Goal: Information Seeking & Learning: Stay updated

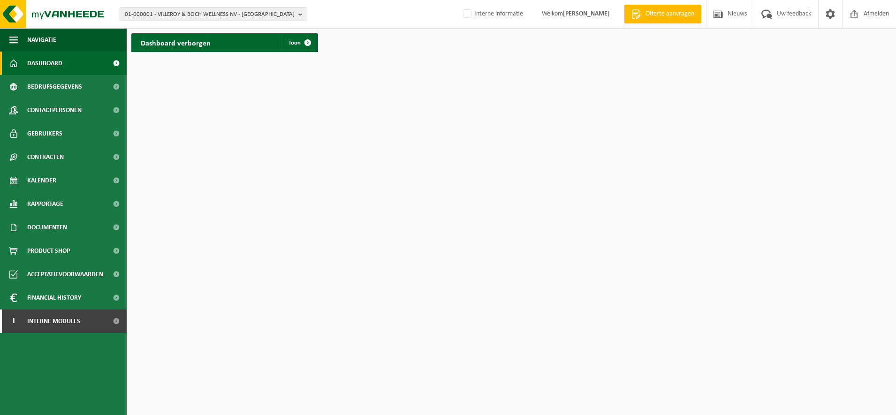
click at [61, 68] on span "Dashboard" at bounding box center [44, 63] width 35 height 23
click at [76, 59] on link "Dashboard" at bounding box center [63, 63] width 127 height 23
click at [302, 45] on span at bounding box center [307, 42] width 19 height 19
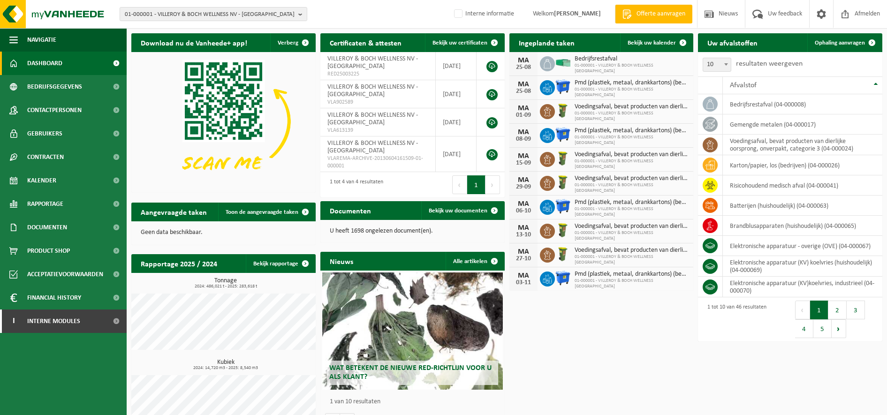
click at [409, 294] on div "Wat betekent de nieuwe RED-richtlijn voor u als klant?" at bounding box center [412, 330] width 181 height 117
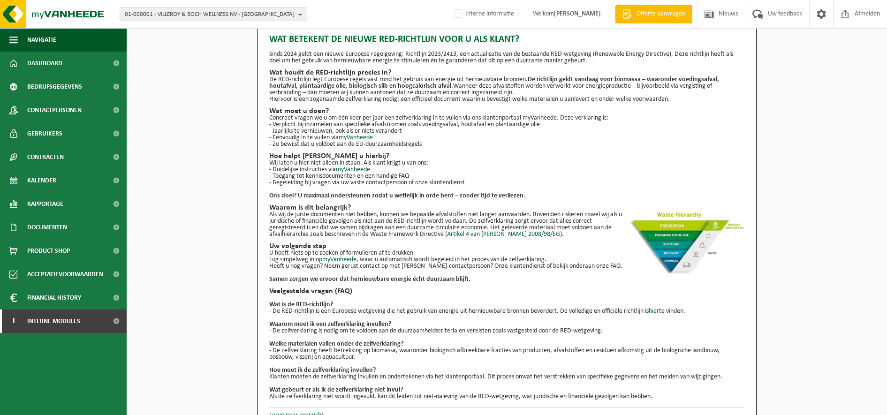
scroll to position [29, 0]
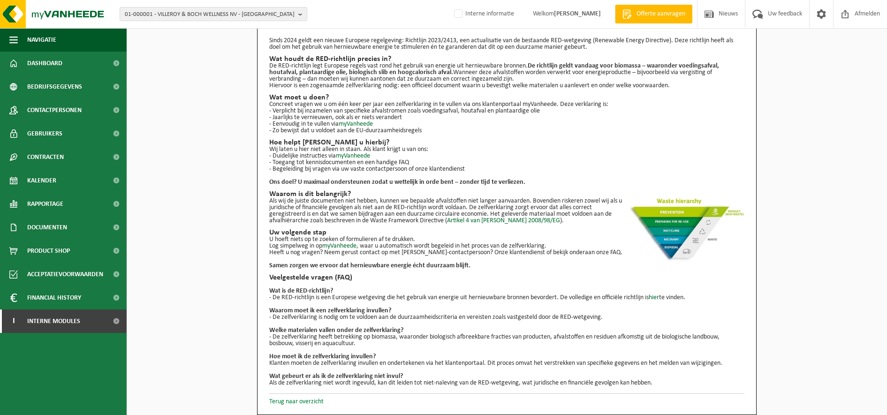
click at [285, 398] on link "Terug naar overzicht" at bounding box center [296, 401] width 54 height 7
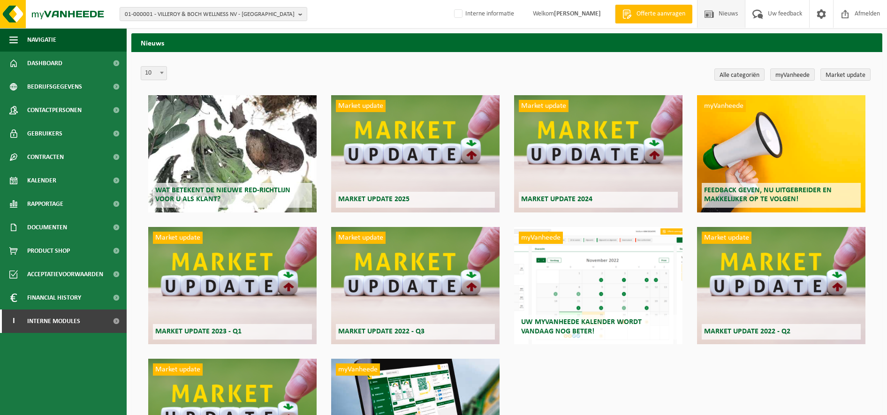
click at [392, 141] on div "Market update Market update 2025" at bounding box center [415, 153] width 168 height 117
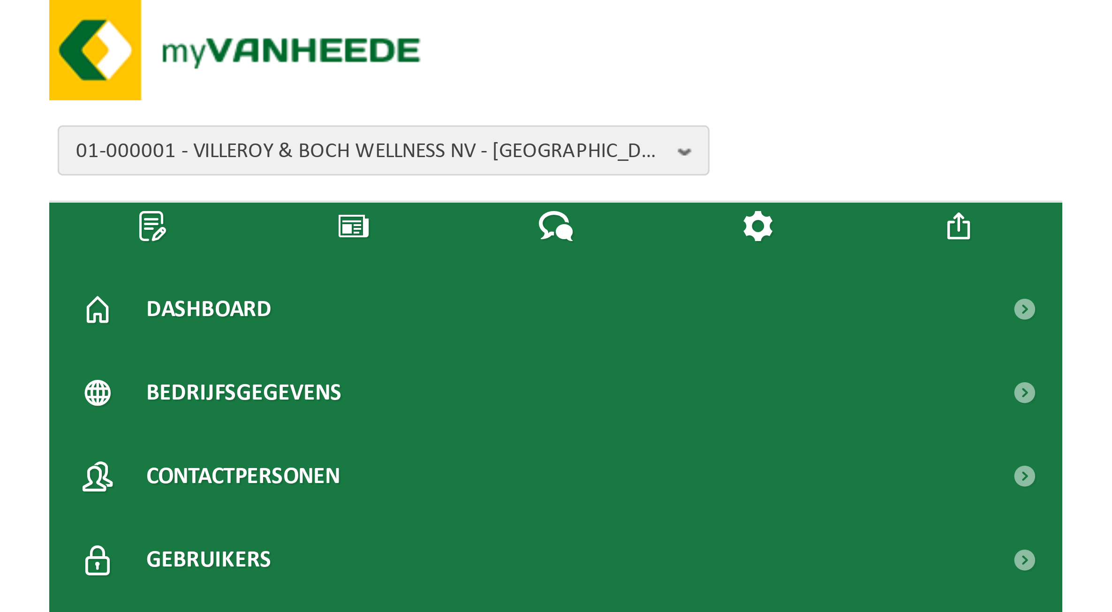
scroll to position [445, 0]
